Goal: Task Accomplishment & Management: Use online tool/utility

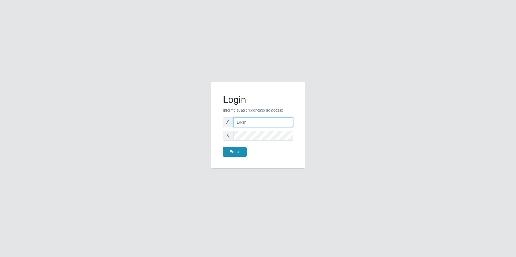
type input "[EMAIL_ADDRESS][DOMAIN_NAME]"
click at [236, 150] on button "Entrar" at bounding box center [235, 151] width 24 height 9
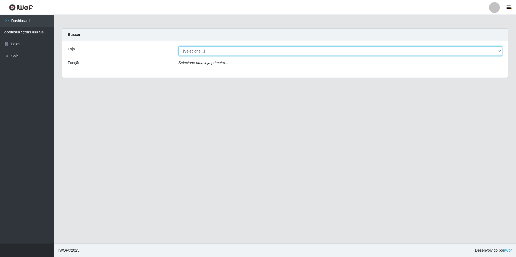
click at [499, 52] on select "[Selecione...] Extrabom - Loja 57 Anchieta" at bounding box center [340, 50] width 324 height 9
select select "470"
click at [178, 46] on select "[Selecione...] Extrabom - Loja 57 Anchieta" at bounding box center [340, 50] width 324 height 9
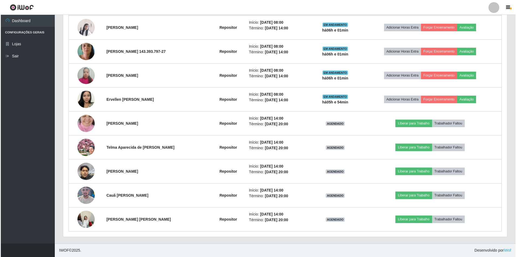
scroll to position [164, 0]
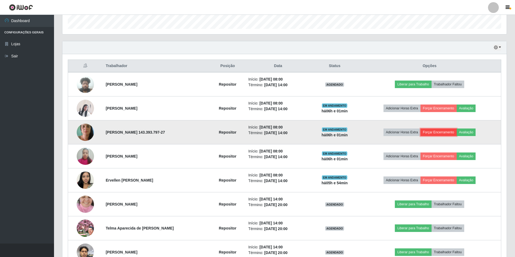
click at [440, 135] on button "Forçar Encerramento" at bounding box center [438, 133] width 36 height 8
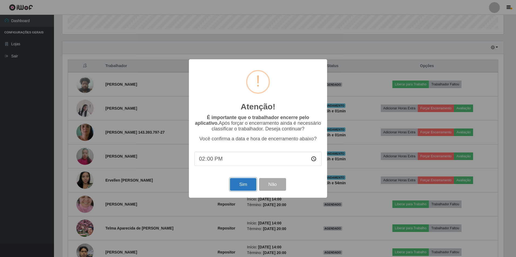
click at [245, 190] on button "Sim" at bounding box center [243, 184] width 26 height 13
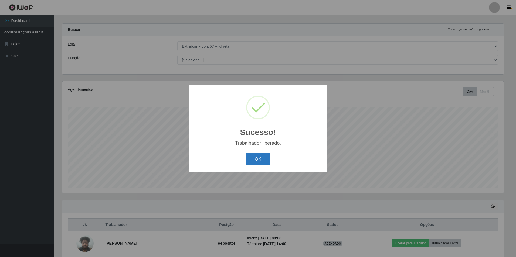
click at [260, 154] on button "OK" at bounding box center [258, 159] width 25 height 13
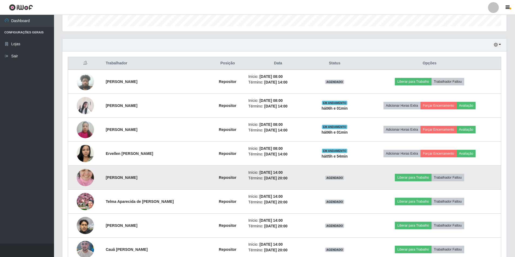
scroll to position [221, 0]
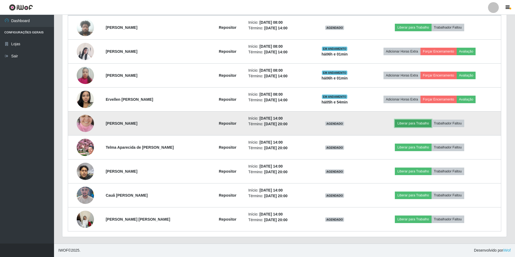
click at [412, 122] on button "Liberar para Trabalho" at bounding box center [412, 124] width 36 height 8
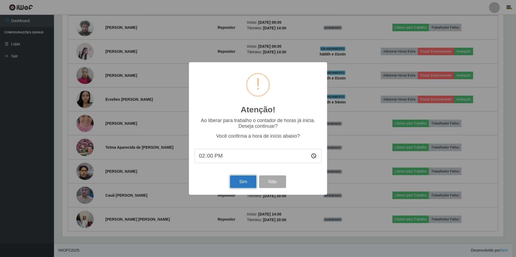
click at [236, 182] on button "Sim" at bounding box center [243, 182] width 26 height 13
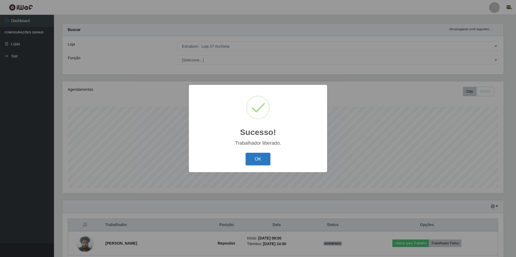
click at [262, 159] on button "OK" at bounding box center [258, 159] width 25 height 13
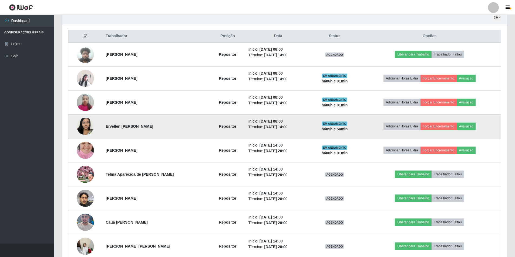
scroll to position [221, 0]
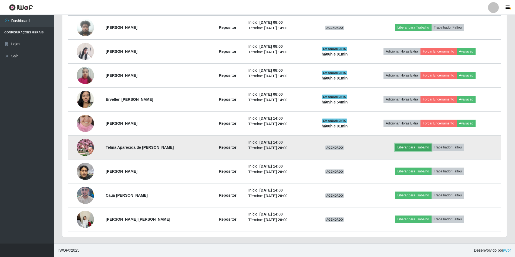
click at [409, 147] on button "Liberar para Trabalho" at bounding box center [412, 148] width 36 height 8
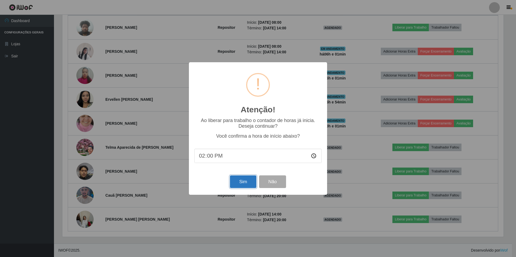
click at [245, 180] on button "Sim" at bounding box center [243, 182] width 26 height 13
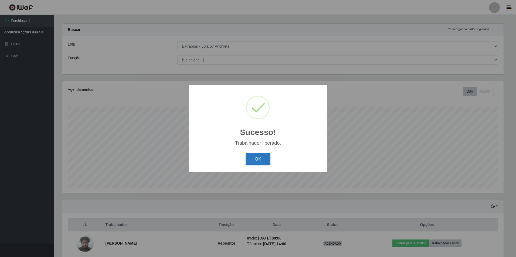
click at [267, 159] on button "OK" at bounding box center [258, 159] width 25 height 13
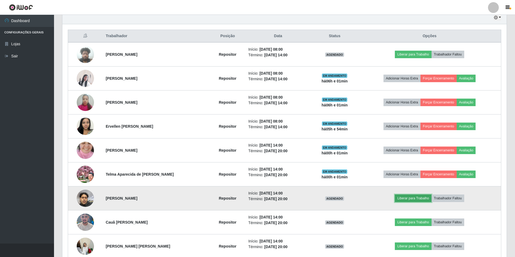
click at [408, 199] on button "Liberar para Trabalho" at bounding box center [412, 199] width 36 height 8
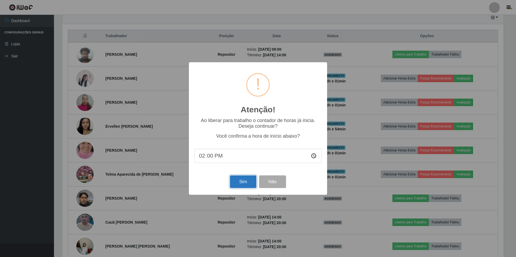
click at [246, 183] on button "Sim" at bounding box center [243, 182] width 26 height 13
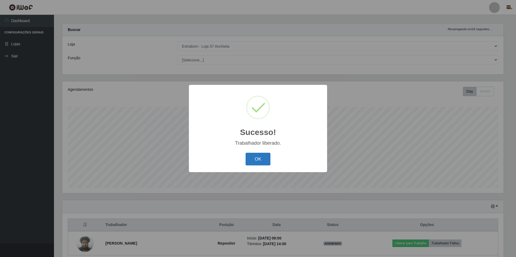
click at [263, 162] on button "OK" at bounding box center [258, 159] width 25 height 13
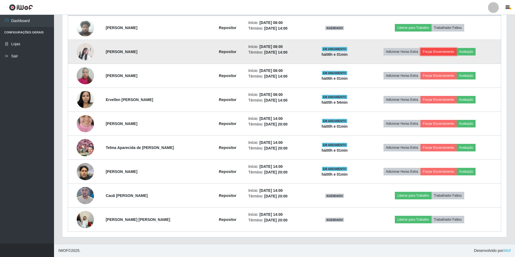
click at [438, 52] on button "Forçar Encerramento" at bounding box center [438, 52] width 36 height 8
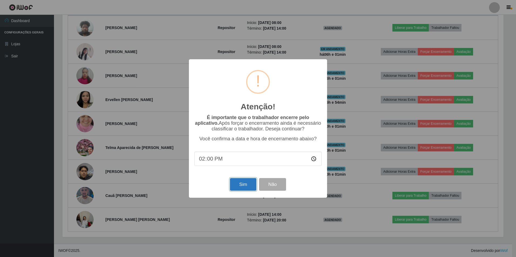
click at [243, 184] on button "Sim" at bounding box center [243, 184] width 26 height 13
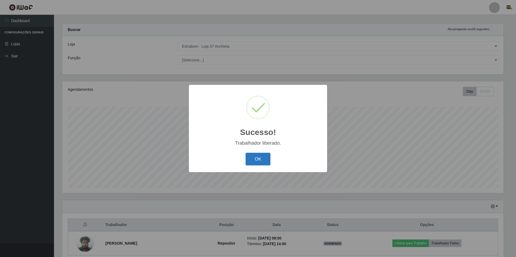
click at [254, 161] on button "OK" at bounding box center [258, 159] width 25 height 13
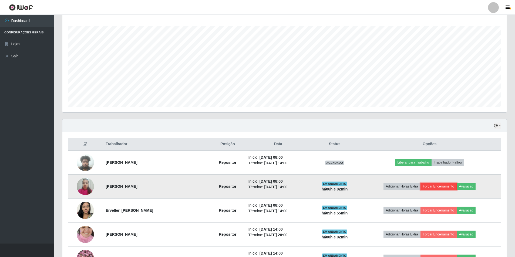
click at [435, 184] on button "Forçar Encerramento" at bounding box center [438, 187] width 36 height 8
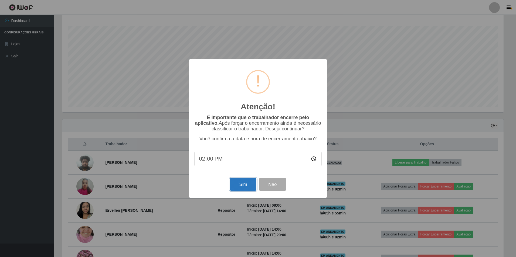
click at [241, 183] on button "Sim" at bounding box center [243, 184] width 26 height 13
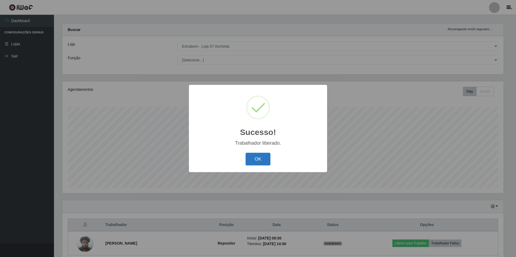
click at [260, 158] on button "OK" at bounding box center [258, 159] width 25 height 13
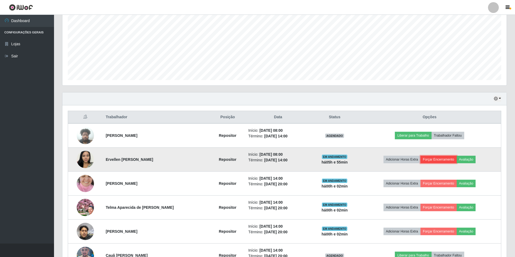
click at [445, 159] on button "Forçar Encerramento" at bounding box center [438, 160] width 36 height 8
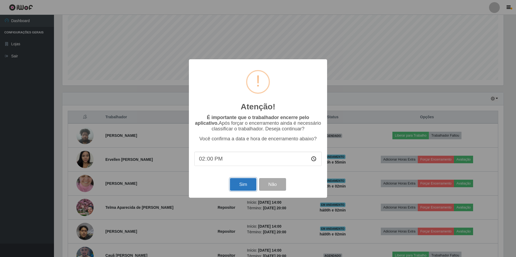
click at [241, 181] on button "Sim" at bounding box center [243, 184] width 26 height 13
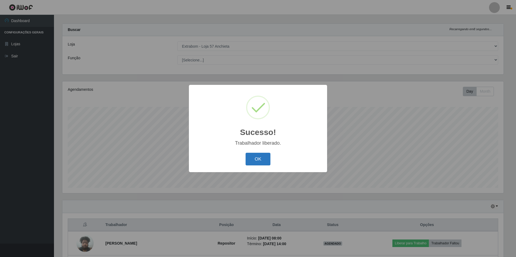
click at [255, 158] on button "OK" at bounding box center [258, 159] width 25 height 13
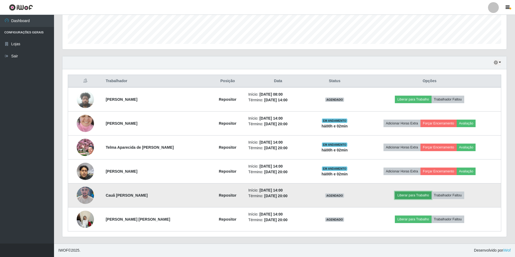
click at [407, 195] on button "Liberar para Trabalho" at bounding box center [412, 196] width 36 height 8
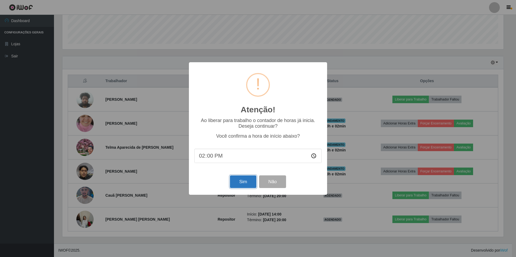
click at [251, 182] on button "Sim" at bounding box center [243, 182] width 26 height 13
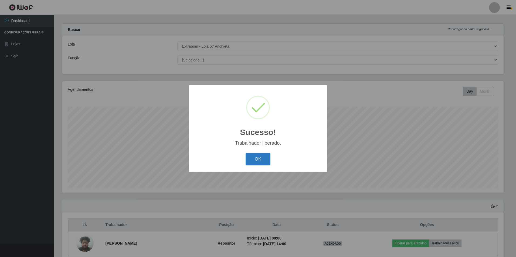
click at [261, 161] on button "OK" at bounding box center [258, 159] width 25 height 13
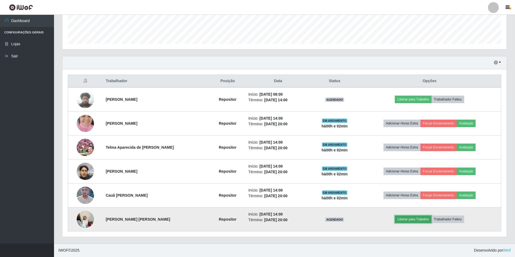
click at [406, 218] on button "Liberar para Trabalho" at bounding box center [412, 220] width 36 height 8
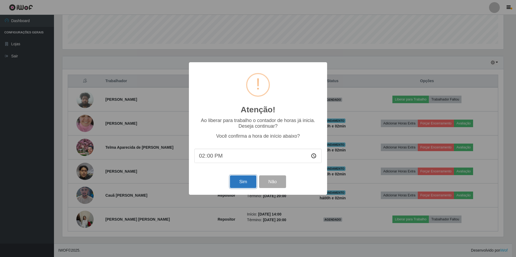
click at [247, 178] on button "Sim" at bounding box center [243, 182] width 26 height 13
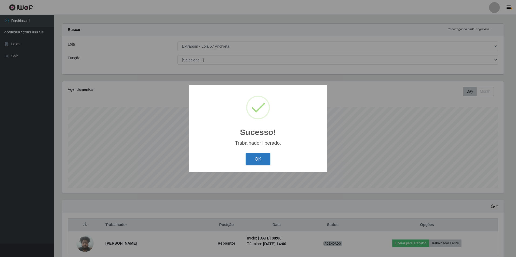
click at [256, 159] on button "OK" at bounding box center [258, 159] width 25 height 13
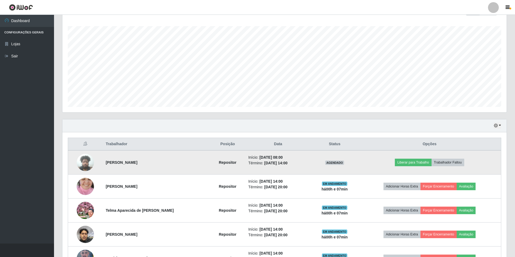
click at [85, 163] on img at bounding box center [85, 162] width 17 height 23
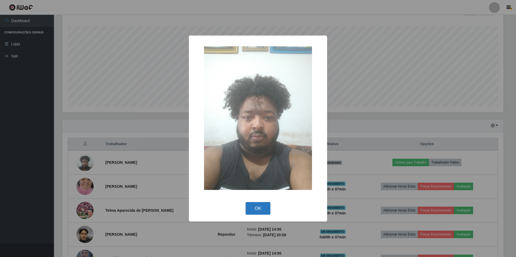
click at [261, 206] on button "OK" at bounding box center [258, 208] width 25 height 13
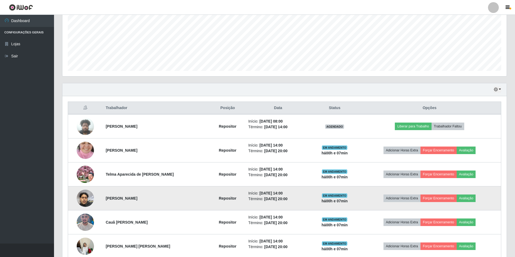
scroll to position [149, 0]
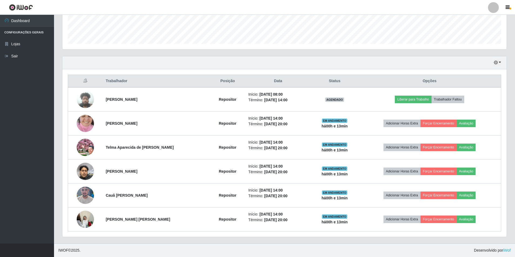
drag, startPoint x: 80, startPoint y: 47, endPoint x: 24, endPoint y: 95, distance: 74.1
click at [24, 95] on ul "Dashboard Configurações Gerais Lojas Sair" at bounding box center [27, 129] width 54 height 229
